Goal: Task Accomplishment & Management: Manage account settings

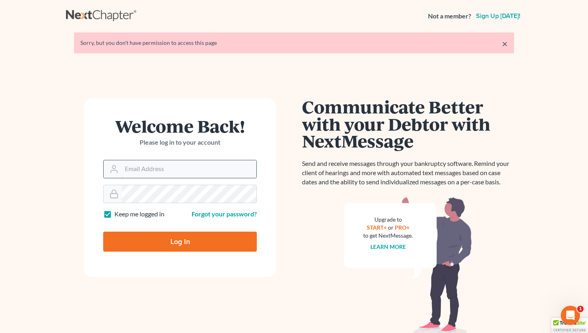
click at [151, 168] on input "Email Address" at bounding box center [189, 169] width 135 height 18
type input "[EMAIL_ADDRESS][DOMAIN_NAME]"
click at [159, 241] on input "Log In" at bounding box center [180, 241] width 154 height 20
type input "Thinking..."
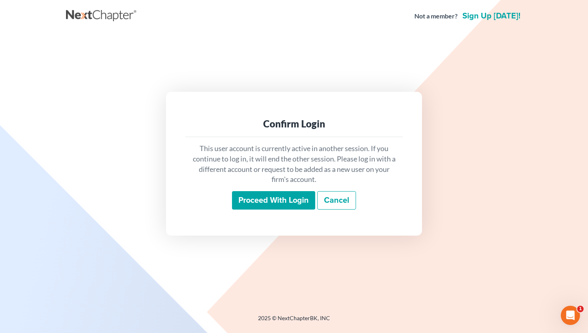
click at [263, 201] on input "Proceed with login" at bounding box center [273, 200] width 83 height 18
